Goal: Information Seeking & Learning: Learn about a topic

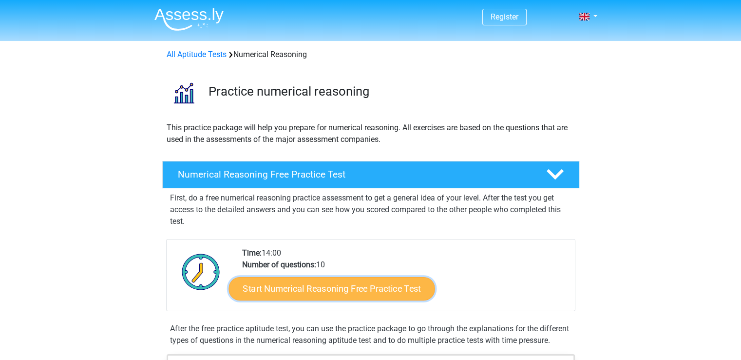
click at [362, 287] on link "Start Numerical Reasoning Free Practice Test" at bounding box center [332, 287] width 206 height 23
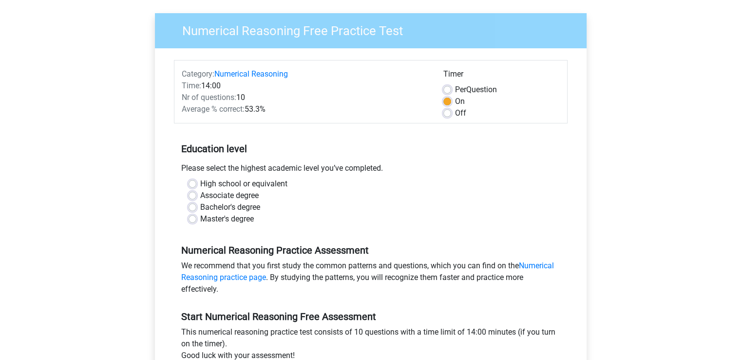
scroll to position [70, 0]
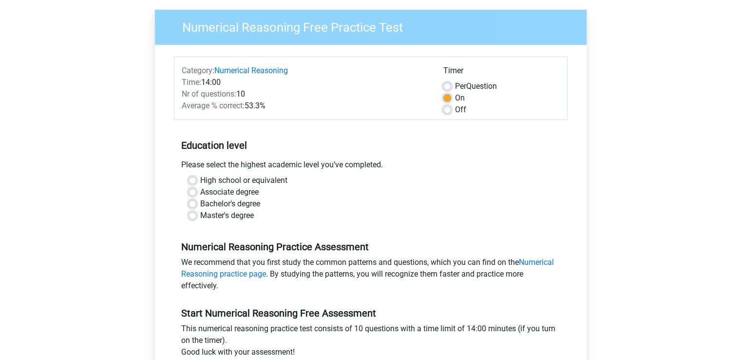
click at [200, 201] on label "Bachelor's degree" at bounding box center [230, 204] width 60 height 12
click at [193, 201] on input "Bachelor's degree" at bounding box center [193, 203] width 8 height 10
radio input "true"
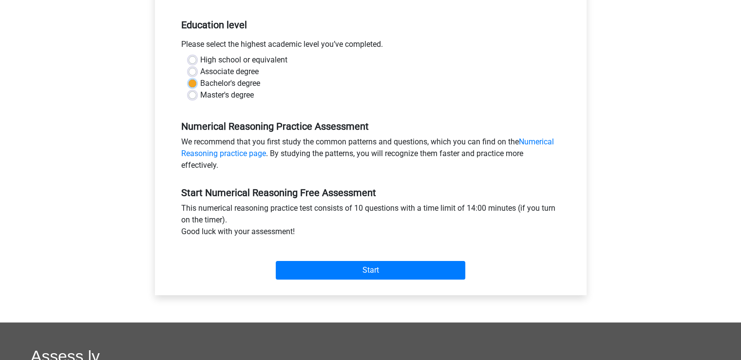
scroll to position [191, 0]
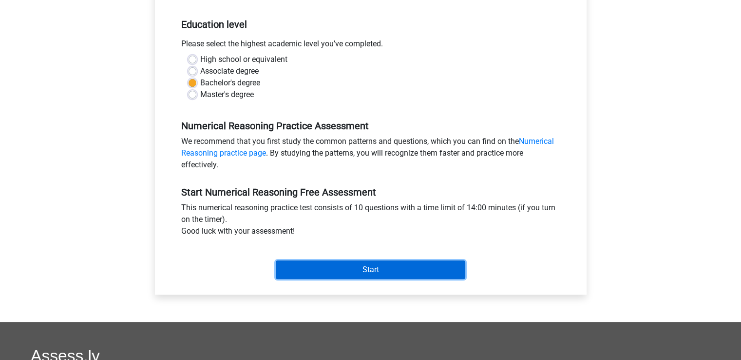
click at [370, 270] on input "Start" at bounding box center [371, 269] width 190 height 19
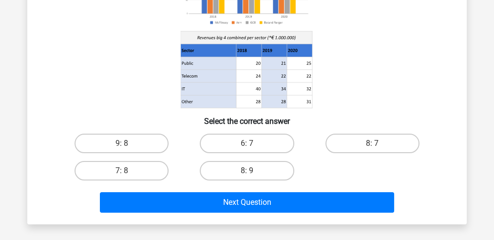
scroll to position [142, 0]
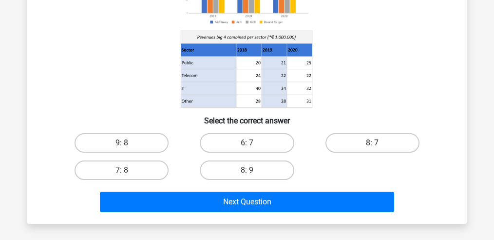
click at [363, 140] on label "8: 7" at bounding box center [373, 142] width 94 height 19
click at [372, 143] on input "8: 7" at bounding box center [375, 146] width 6 height 6
radio input "true"
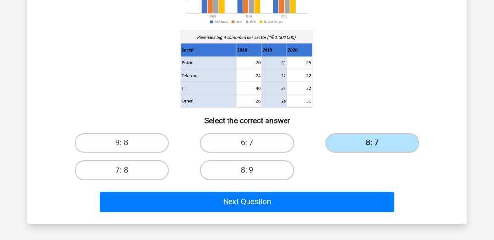
click at [363, 140] on label "8: 7" at bounding box center [373, 142] width 94 height 19
click at [372, 143] on input "8: 7" at bounding box center [375, 146] width 6 height 6
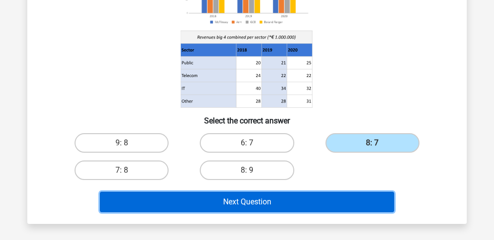
click at [302, 201] on button "Next Question" at bounding box center [247, 202] width 295 height 20
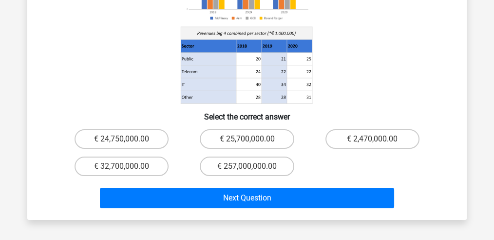
scroll to position [175, 0]
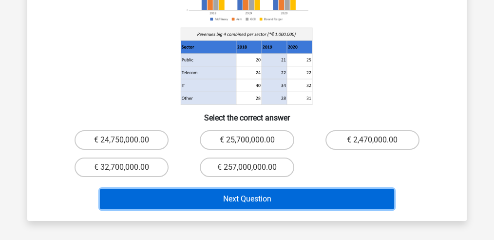
click at [287, 189] on button "Next Question" at bounding box center [247, 199] width 295 height 20
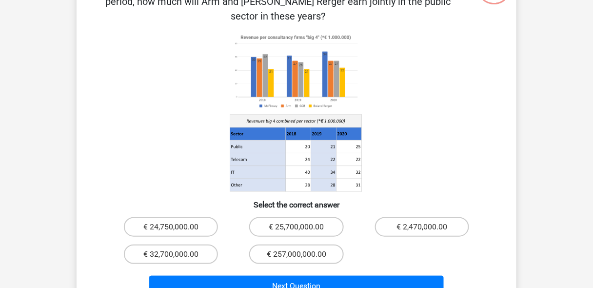
scroll to position [86, 0]
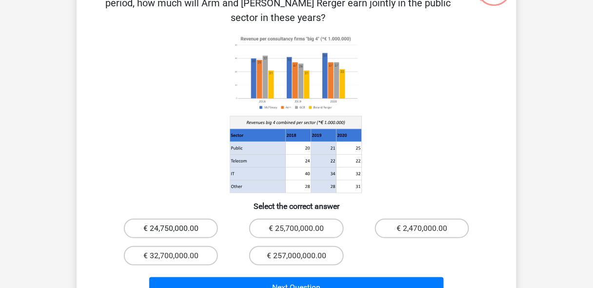
click at [181, 218] on label "€ 24,750,000.00" at bounding box center [171, 227] width 94 height 19
click at [177, 228] on input "€ 24,750,000.00" at bounding box center [174, 231] width 6 height 6
radio input "true"
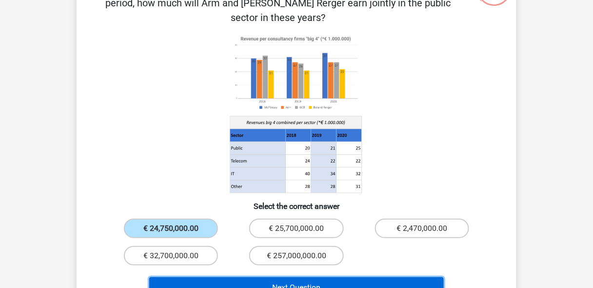
click at [195, 277] on button "Next Question" at bounding box center [296, 287] width 295 height 20
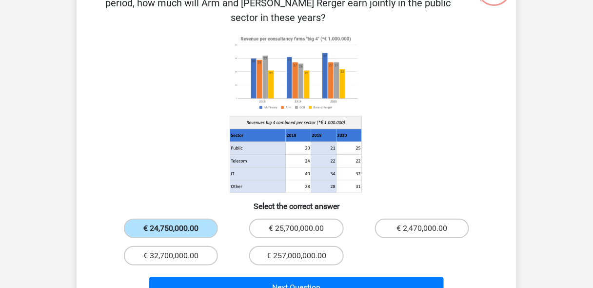
click at [166, 218] on label "€ 24,750,000.00" at bounding box center [171, 227] width 94 height 19
click at [171, 228] on input "€ 24,750,000.00" at bounding box center [174, 231] width 6 height 6
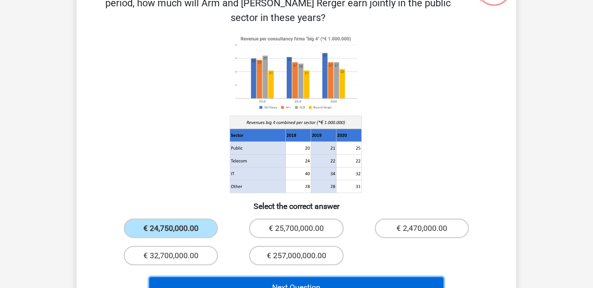
click at [252, 277] on button "Next Question" at bounding box center [296, 287] width 295 height 20
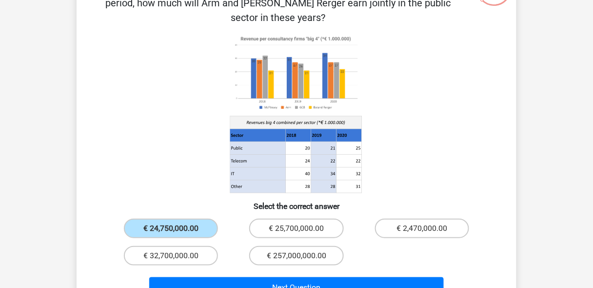
click at [191, 242] on div "€ 32,700,000.00" at bounding box center [170, 255] width 125 height 27
click at [175, 255] on input "€ 32,700,000.00" at bounding box center [174, 258] width 6 height 6
radio input "true"
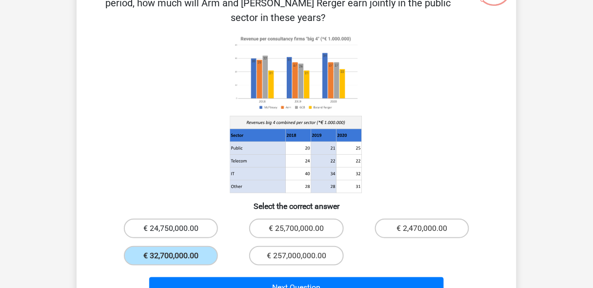
click at [172, 218] on label "€ 24,750,000.00" at bounding box center [171, 227] width 94 height 19
click at [172, 228] on input "€ 24,750,000.00" at bounding box center [174, 231] width 6 height 6
radio input "true"
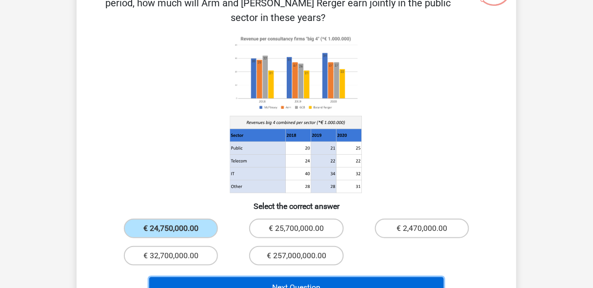
click at [249, 277] on button "Next Question" at bounding box center [296, 287] width 295 height 20
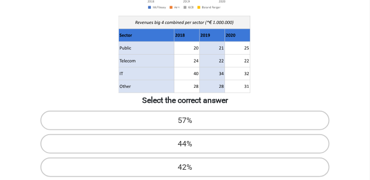
scroll to position [161, 0]
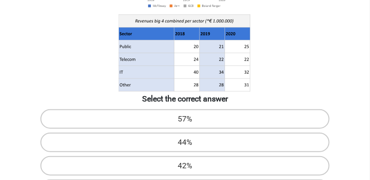
radio input "true"
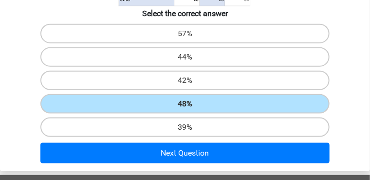
scroll to position [247, 0]
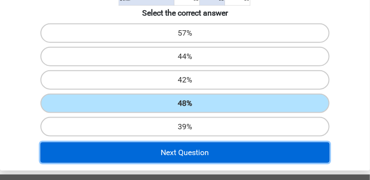
click at [136, 142] on button "Next Question" at bounding box center [185, 152] width 290 height 20
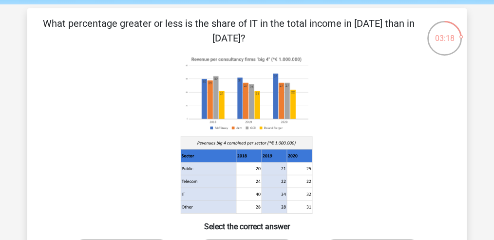
scroll to position [37, 0]
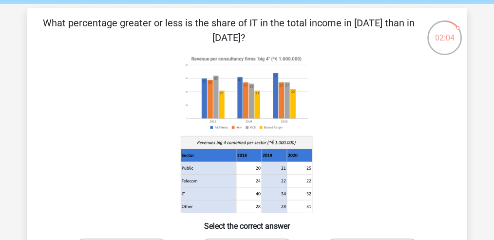
click at [417, 131] on icon at bounding box center [247, 133] width 393 height 161
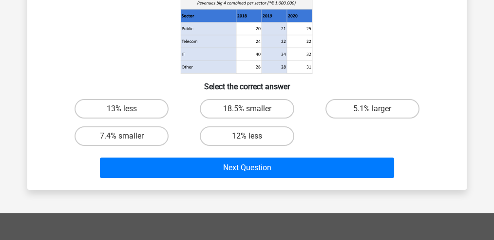
scroll to position [170, 0]
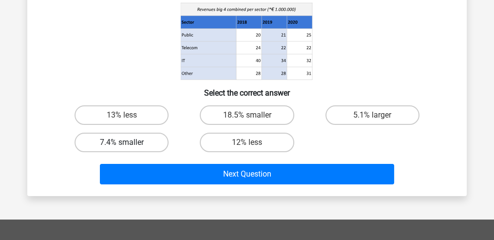
click at [138, 140] on label "7.4% smaller" at bounding box center [122, 142] width 94 height 19
click at [128, 142] on input "7.4% smaller" at bounding box center [125, 145] width 6 height 6
radio input "true"
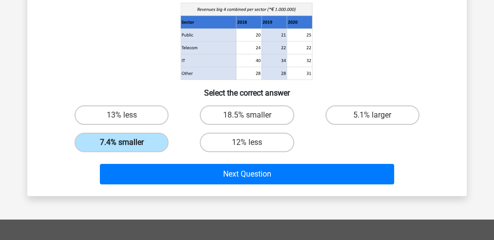
click at [160, 138] on label "7.4% smaller" at bounding box center [122, 142] width 94 height 19
click at [128, 142] on input "7.4% smaller" at bounding box center [125, 145] width 6 height 6
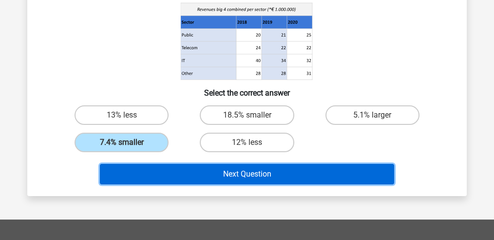
click at [154, 166] on button "Next Question" at bounding box center [247, 174] width 295 height 20
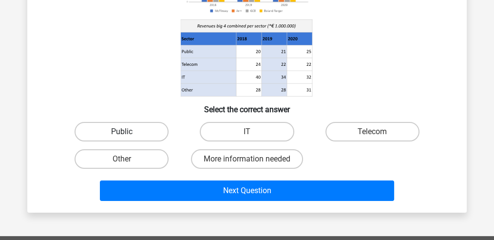
scroll to position [150, 0]
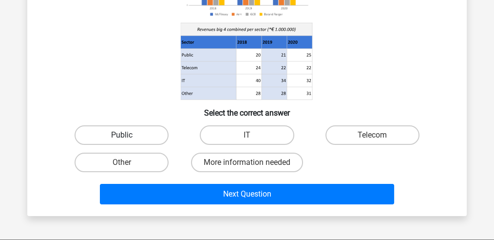
click at [128, 134] on label "Public" at bounding box center [122, 134] width 94 height 19
click at [128, 135] on input "Public" at bounding box center [125, 138] width 6 height 6
radio input "true"
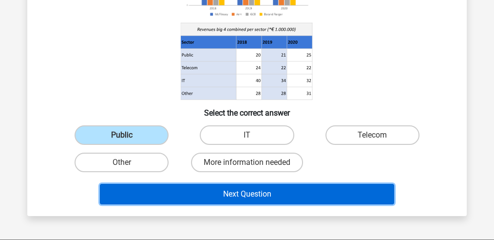
click at [159, 192] on button "Next Question" at bounding box center [247, 194] width 295 height 20
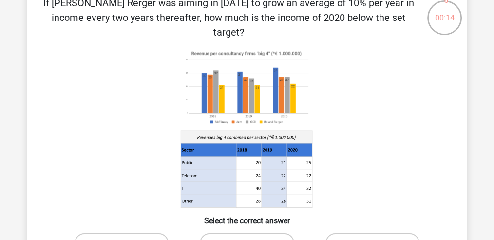
scroll to position [56, 0]
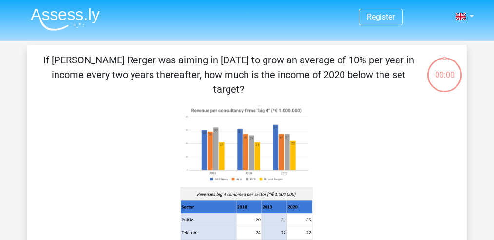
scroll to position [56, 0]
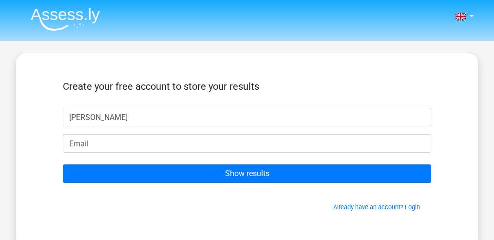
type input "[PERSON_NAME]"
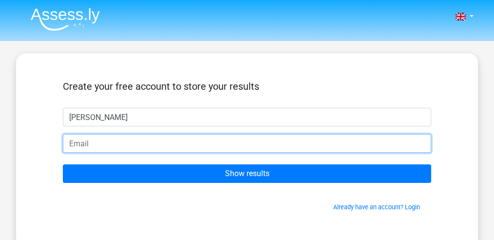
click at [201, 149] on input "email" at bounding box center [247, 143] width 369 height 19
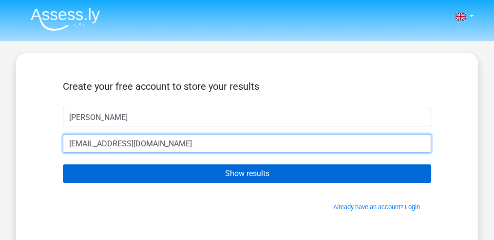
type input "[EMAIL_ADDRESS][DOMAIN_NAME]"
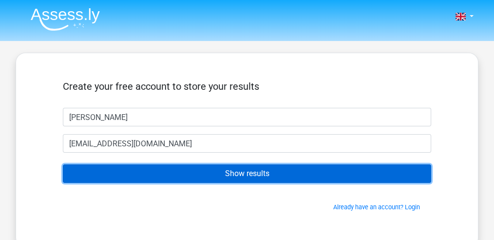
click at [208, 172] on input "Show results" at bounding box center [247, 173] width 369 height 19
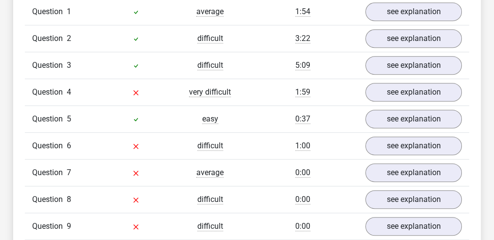
scroll to position [797, 0]
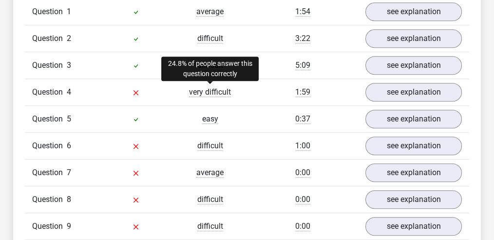
click at [211, 90] on span "very difficult" at bounding box center [210, 92] width 42 height 10
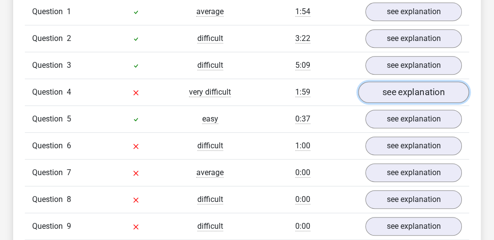
click at [388, 93] on link "see explanation" at bounding box center [413, 91] width 111 height 21
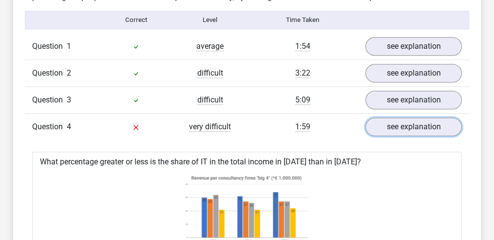
scroll to position [762, 0]
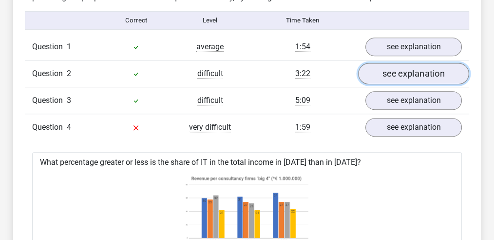
click at [380, 72] on link "see explanation" at bounding box center [413, 73] width 111 height 21
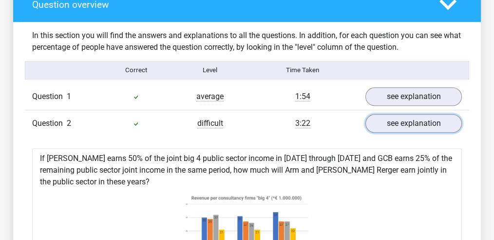
scroll to position [711, 0]
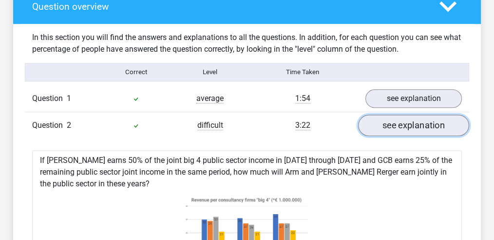
click at [389, 124] on link "see explanation" at bounding box center [413, 125] width 111 height 21
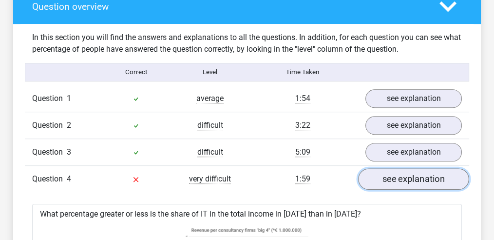
click at [396, 181] on link "see explanation" at bounding box center [413, 178] width 111 height 21
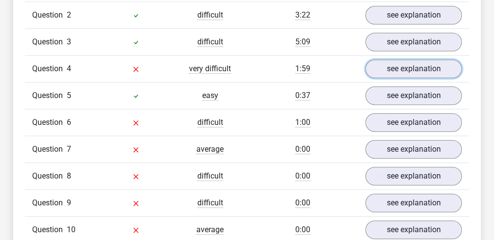
scroll to position [822, 0]
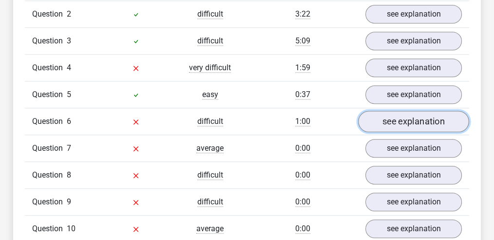
click at [421, 117] on link "see explanation" at bounding box center [413, 121] width 111 height 21
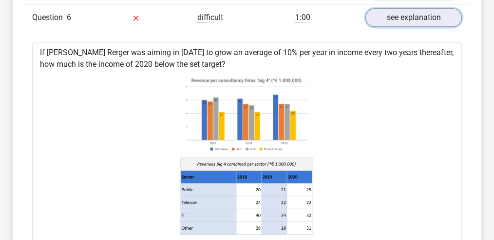
scroll to position [927, 0]
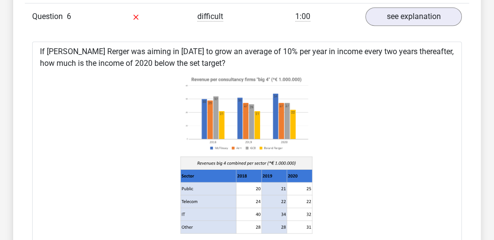
click at [294, 113] on image at bounding box center [247, 113] width 132 height 80
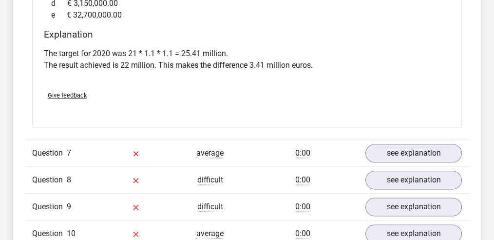
scroll to position [1210, 0]
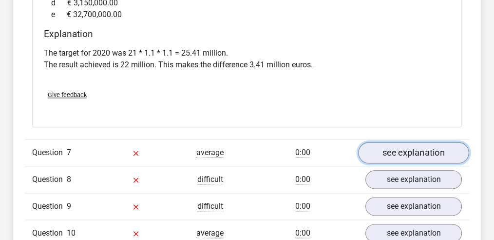
click at [381, 144] on link "see explanation" at bounding box center [413, 152] width 111 height 21
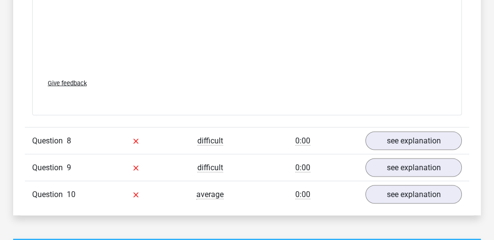
scroll to position [1860, 0]
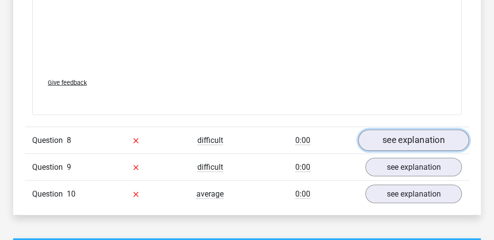
click at [388, 130] on link "see explanation" at bounding box center [413, 140] width 111 height 21
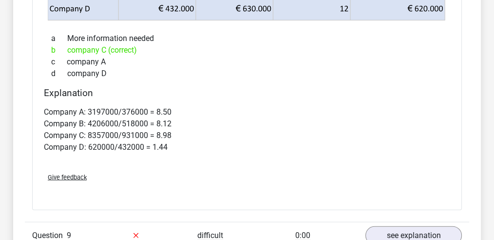
scroll to position [2153, 0]
